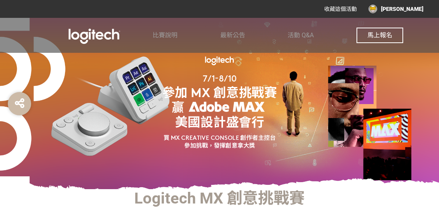
click at [80, 33] on img at bounding box center [94, 35] width 117 height 19
click at [105, 39] on img at bounding box center [94, 35] width 117 height 19
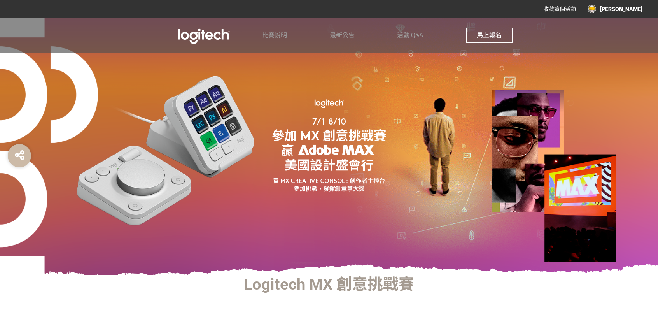
click at [256, 6] on div "收藏這個活動 李昱慈" at bounding box center [329, 9] width 627 height 14
click at [226, 28] on img at bounding box center [204, 35] width 117 height 19
click at [222, 37] on img at bounding box center [204, 35] width 117 height 19
click at [221, 39] on img at bounding box center [204, 35] width 117 height 19
click at [219, 40] on img at bounding box center [204, 35] width 117 height 19
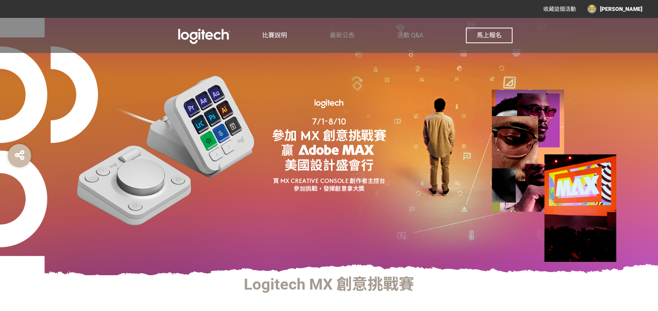
click at [275, 29] on link "比賽說明" at bounding box center [274, 35] width 25 height 35
click at [355, 36] on div "比賽說明 最新公告 活動 Q&A 馬上報名" at bounding box center [387, 35] width 251 height 35
click at [349, 36] on span "最新公告" at bounding box center [342, 35] width 25 height 7
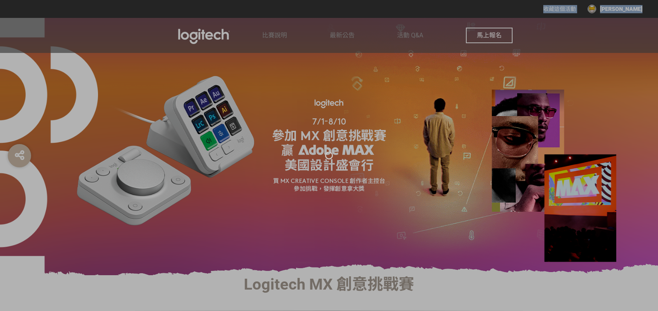
click at [350, 36] on div at bounding box center [329, 155] width 658 height 311
click at [410, 37] on div at bounding box center [329, 155] width 658 height 311
click at [409, 33] on div at bounding box center [329, 155] width 658 height 311
click at [410, 45] on div at bounding box center [329, 155] width 658 height 311
click at [410, 46] on div at bounding box center [329, 155] width 658 height 311
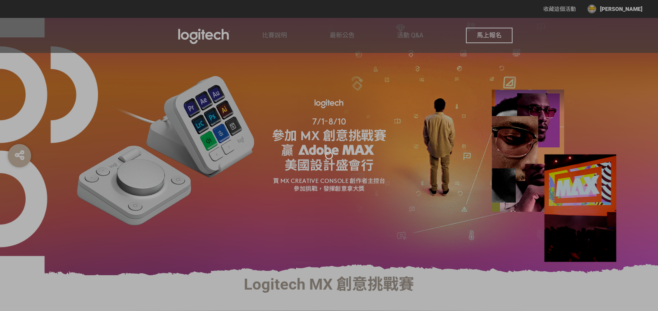
click at [408, 49] on div at bounding box center [329, 155] width 658 height 311
click at [408, 52] on div at bounding box center [329, 155] width 658 height 311
click at [394, 62] on div at bounding box center [329, 155] width 658 height 311
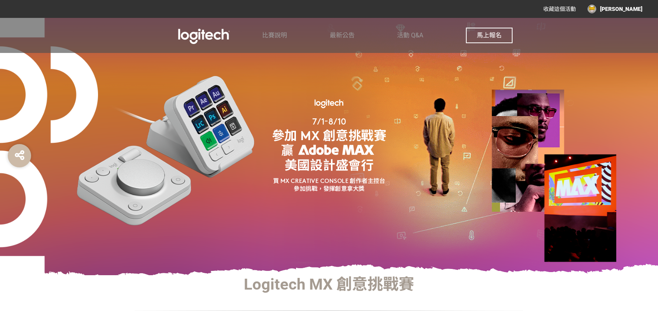
click at [201, 38] on img at bounding box center [204, 35] width 117 height 19
click at [202, 37] on img at bounding box center [204, 35] width 117 height 19
click at [269, 37] on span "比賽說明" at bounding box center [274, 35] width 25 height 7
click at [277, 35] on span "比賽說明" at bounding box center [274, 35] width 25 height 7
click at [259, 35] on img at bounding box center [204, 35] width 117 height 19
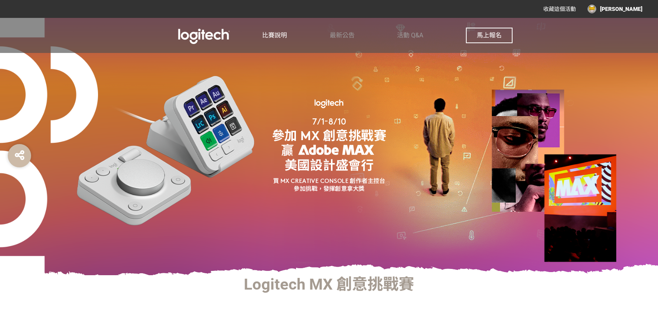
click at [279, 36] on div "比賽說明 最新公告 活動 Q&A 馬上報名" at bounding box center [329, 35] width 389 height 35
click at [351, 36] on span "最新公告" at bounding box center [342, 35] width 25 height 7
click at [405, 33] on span "活動 Q&A" at bounding box center [410, 35] width 26 height 7
